Goal: Check status: Check status

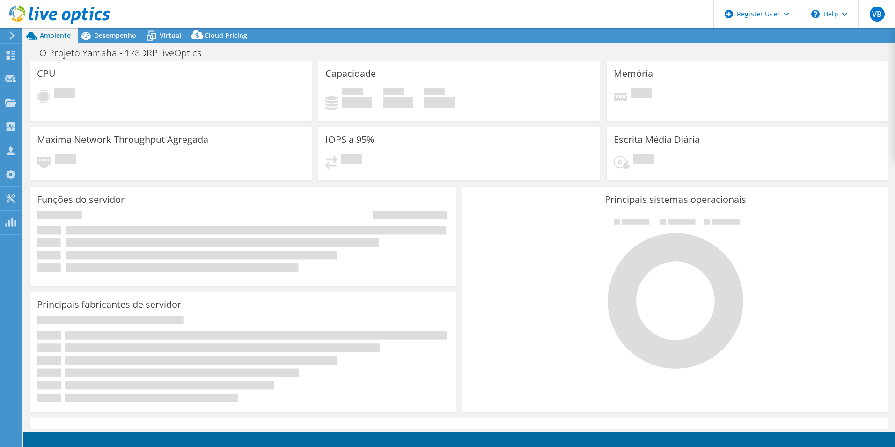
select select "USD"
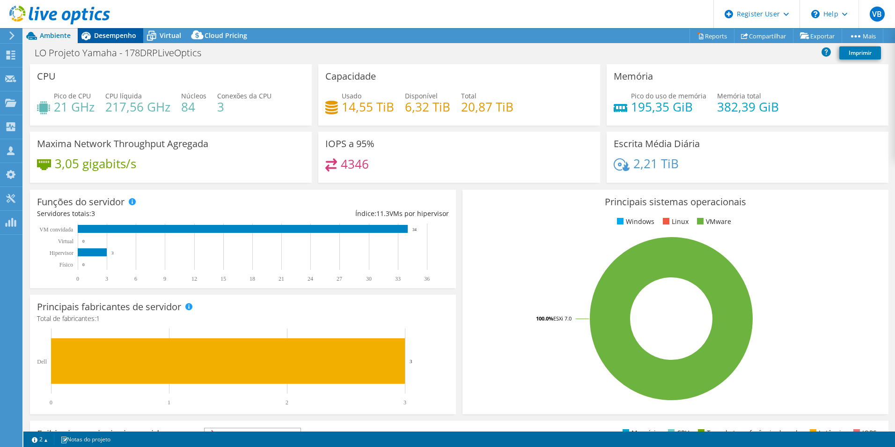
click at [115, 40] on div "Desempenho" at bounding box center [111, 35] width 66 height 15
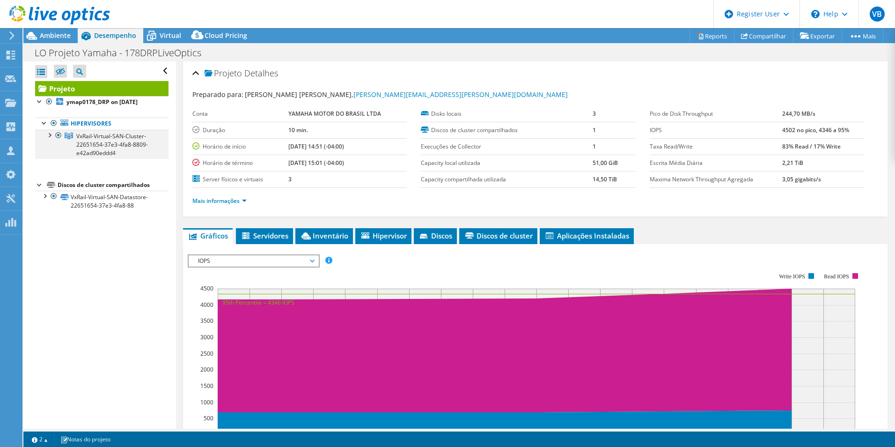
click at [49, 135] on div at bounding box center [48, 134] width 9 height 9
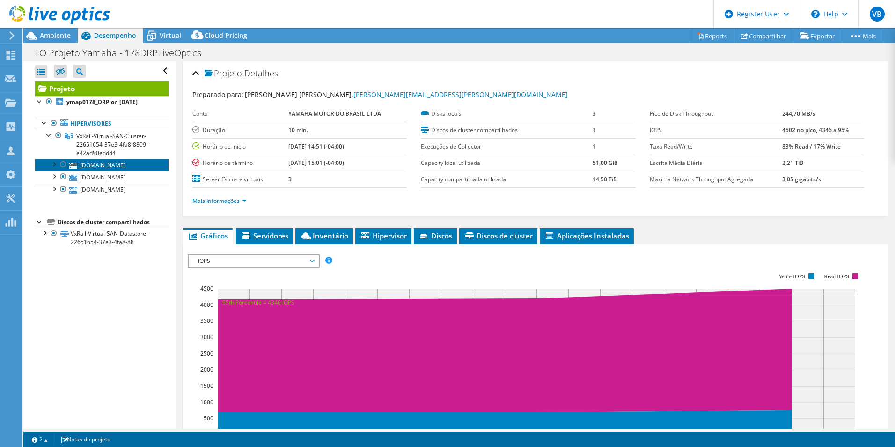
click at [87, 168] on link "ymap012.ya.ymdb.com.br" at bounding box center [101, 165] width 133 height 12
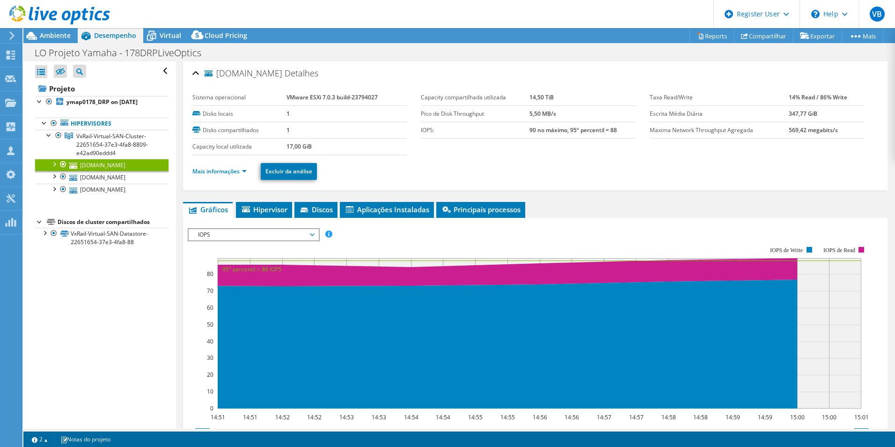
click at [247, 167] on li "Mais informações" at bounding box center [222, 171] width 60 height 10
click at [247, 171] on link "Mais informações" at bounding box center [219, 171] width 54 height 8
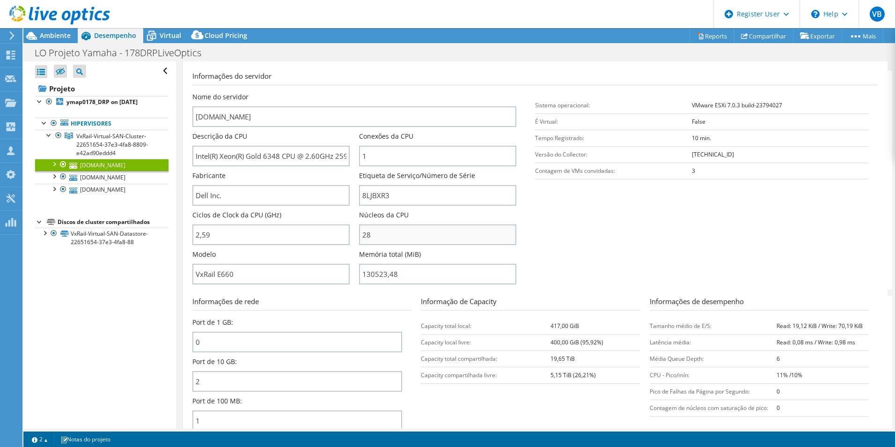
scroll to position [140, 0]
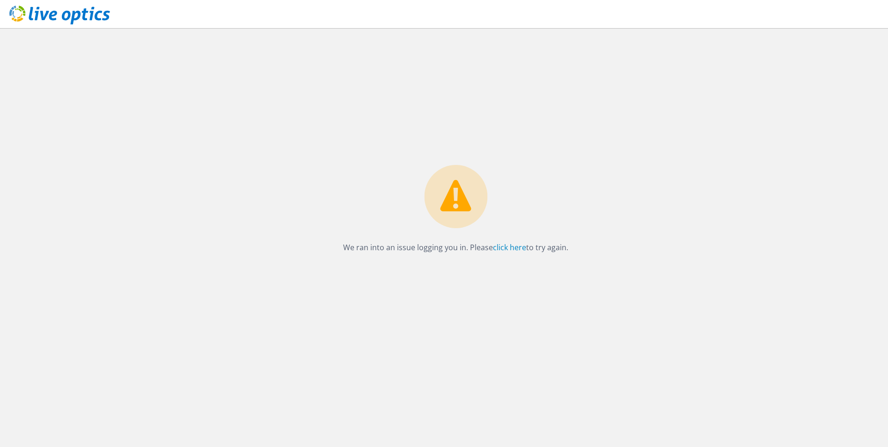
click at [43, 11] on icon at bounding box center [59, 15] width 101 height 19
click at [49, 18] on icon at bounding box center [59, 15] width 101 height 19
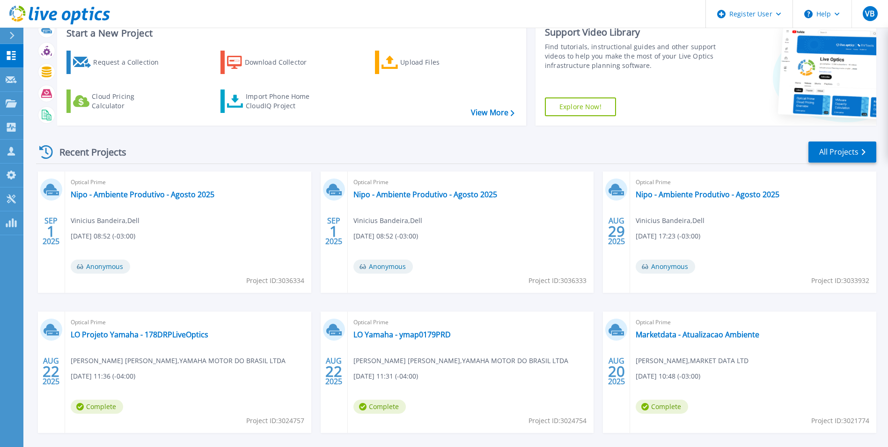
scroll to position [47, 0]
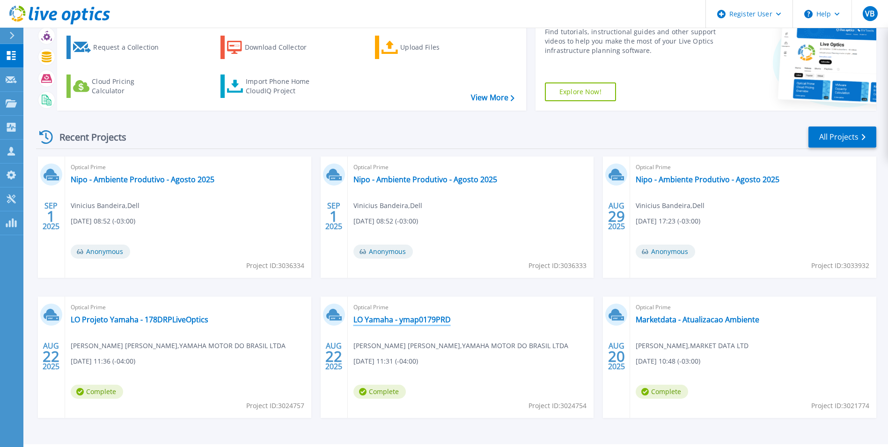
click at [397, 318] on link "LO Yamaha - ymap0179PRD" at bounding box center [402, 319] width 97 height 9
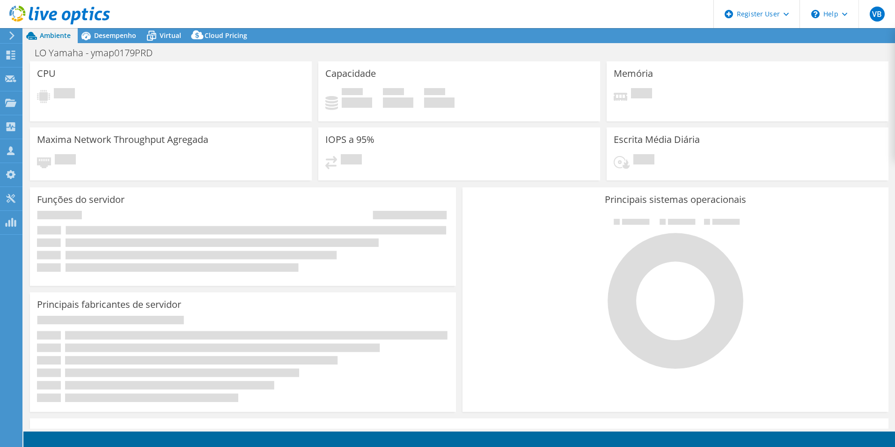
select select "USD"
